Goal: Transaction & Acquisition: Purchase product/service

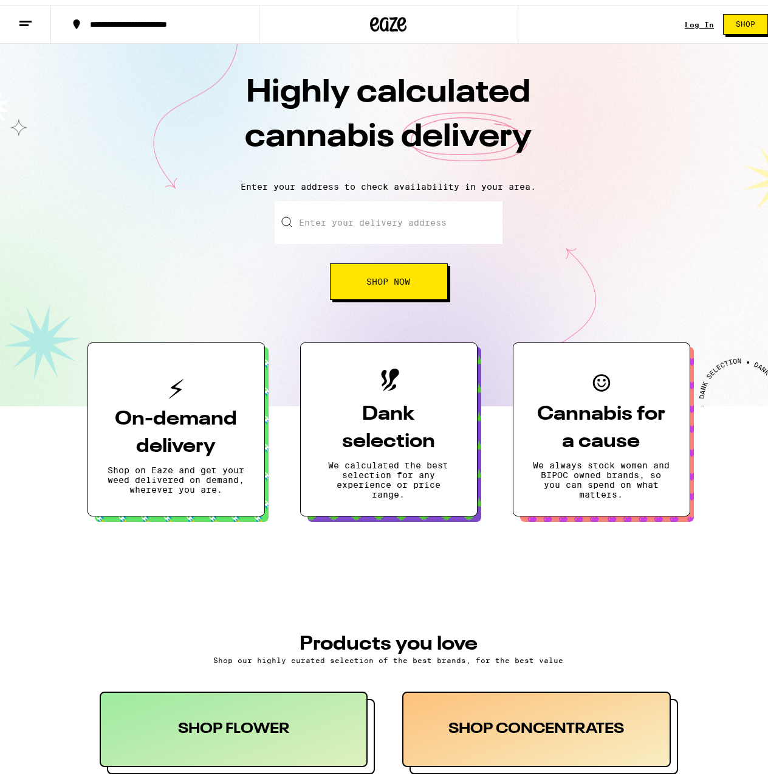
click at [691, 22] on div "Log In" at bounding box center [699, 20] width 29 height 8
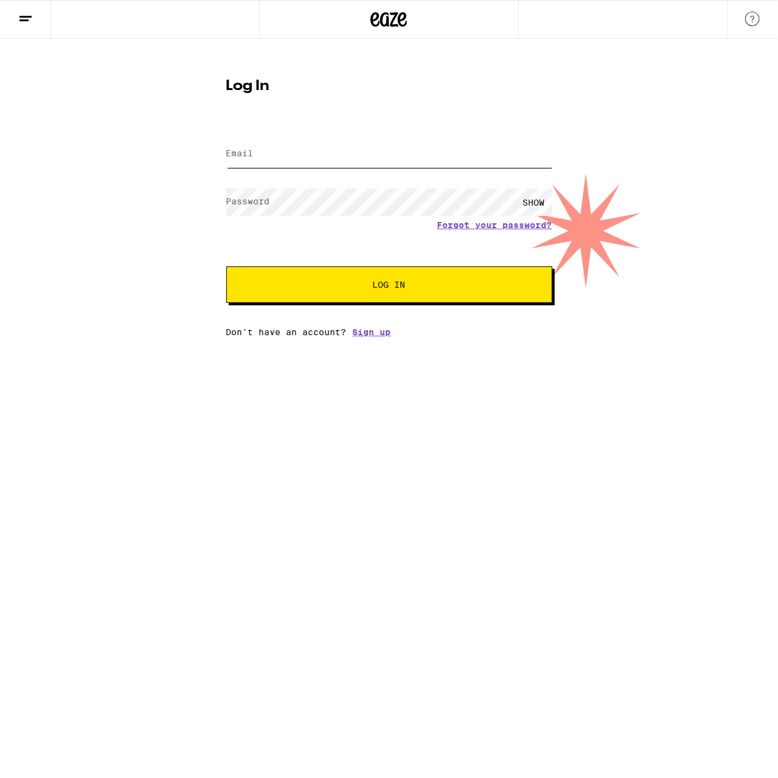
type input "[EMAIL_ADDRESS][DOMAIN_NAME]"
click at [349, 296] on button "Log In" at bounding box center [389, 284] width 326 height 36
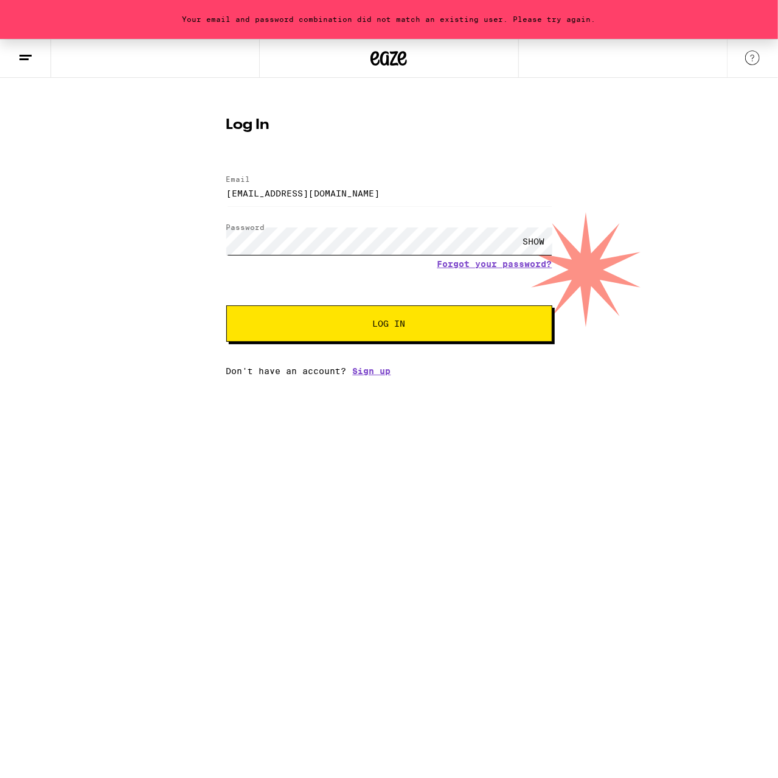
click at [226, 305] on button "Log In" at bounding box center [389, 323] width 326 height 36
